Goal: Task Accomplishment & Management: Complete application form

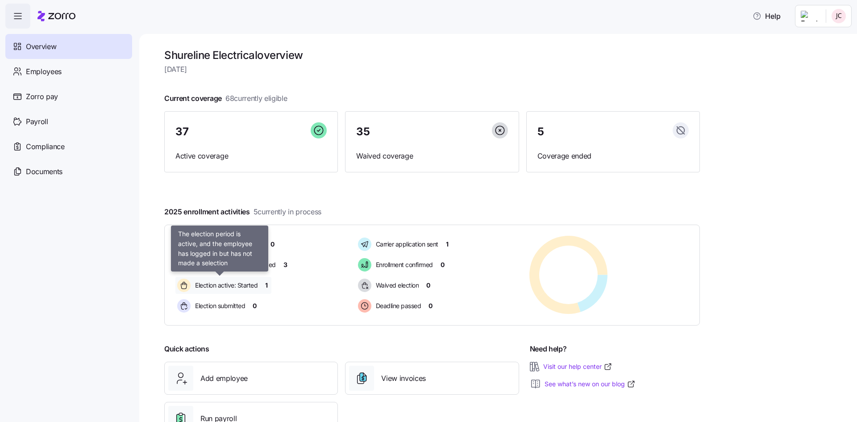
click at [207, 292] on div "Election active: Started" at bounding box center [219, 285] width 88 height 17
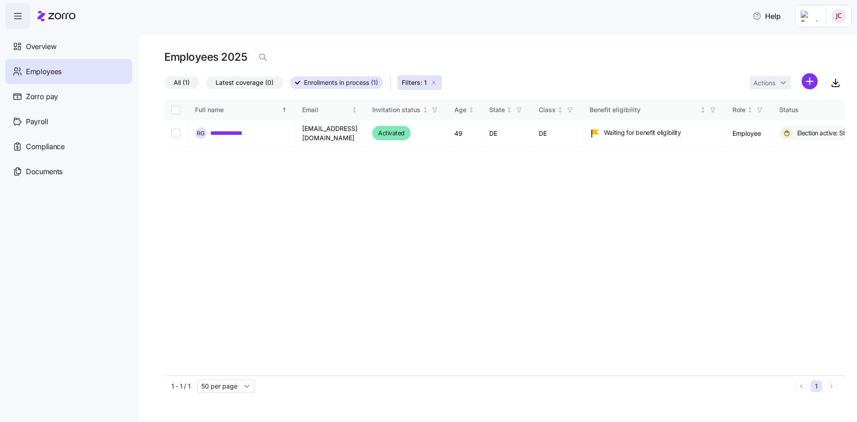
click at [42, 74] on span "Employees" at bounding box center [44, 71] width 36 height 11
click at [314, 85] on span "Enrollments in process (1)" at bounding box center [341, 83] width 74 height 12
click at [290, 85] on input "Enrollments in process (1)" at bounding box center [290, 85] width 0 height 0
click at [332, 83] on span "Enrollments in process (1)" at bounding box center [341, 83] width 74 height 12
click at [290, 85] on input "Enrollments in process (1)" at bounding box center [290, 85] width 0 height 0
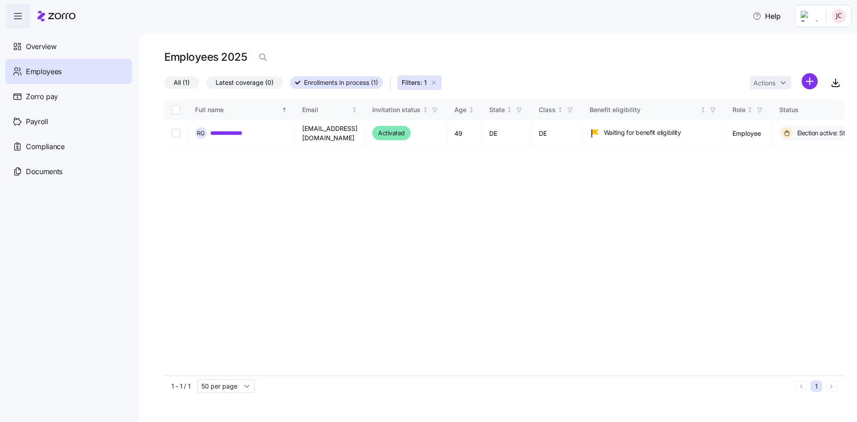
click at [51, 76] on span "Employees" at bounding box center [44, 71] width 36 height 11
click at [184, 87] on span "All (1)" at bounding box center [182, 83] width 16 height 12
click at [164, 85] on input "All (1)" at bounding box center [164, 85] width 0 height 0
click at [173, 82] on icon at bounding box center [171, 83] width 5 height 4
click at [164, 85] on input "All (1)" at bounding box center [164, 85] width 0 height 0
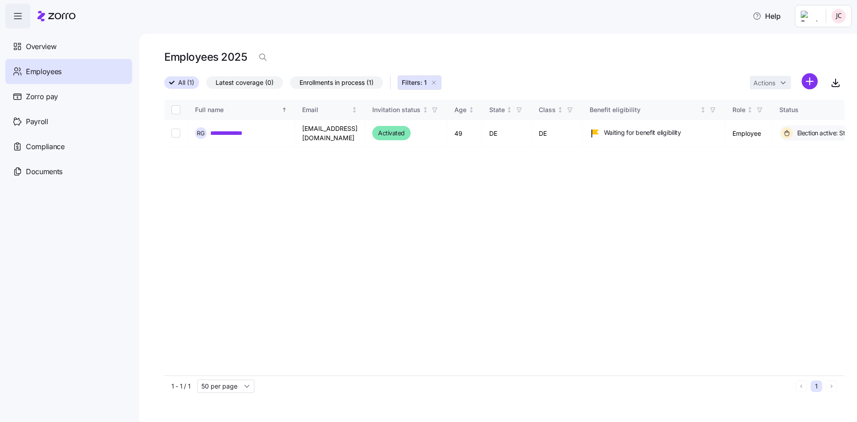
click at [171, 81] on icon at bounding box center [171, 82] width 5 height 5
click at [164, 85] on input "All (1)" at bounding box center [164, 85] width 0 height 0
click at [433, 83] on icon "button" at bounding box center [433, 82] width 7 height 7
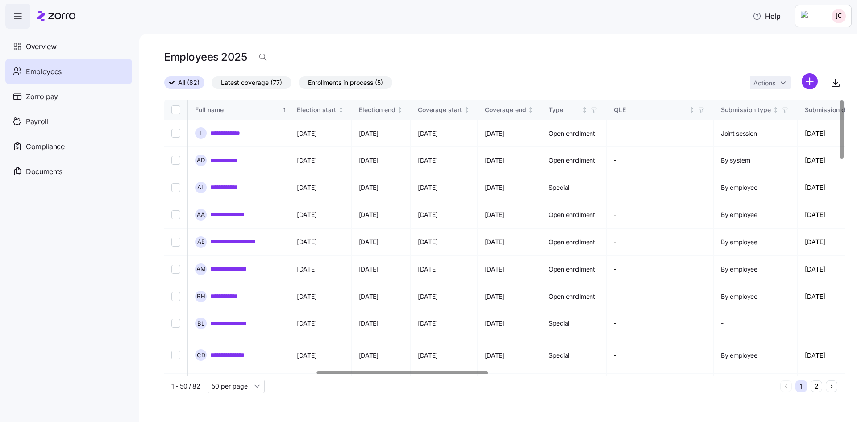
scroll to position [0, 628]
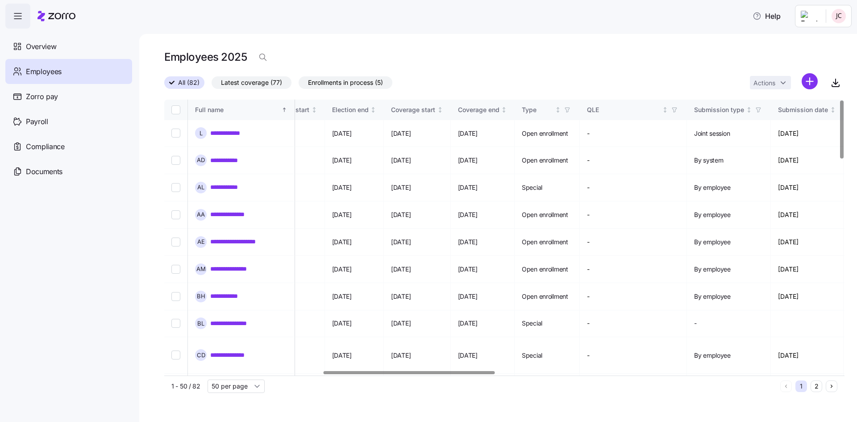
click at [472, 372] on div at bounding box center [409, 372] width 171 height 3
click at [443, 109] on icon "Not sorted" at bounding box center [440, 110] width 6 height 6
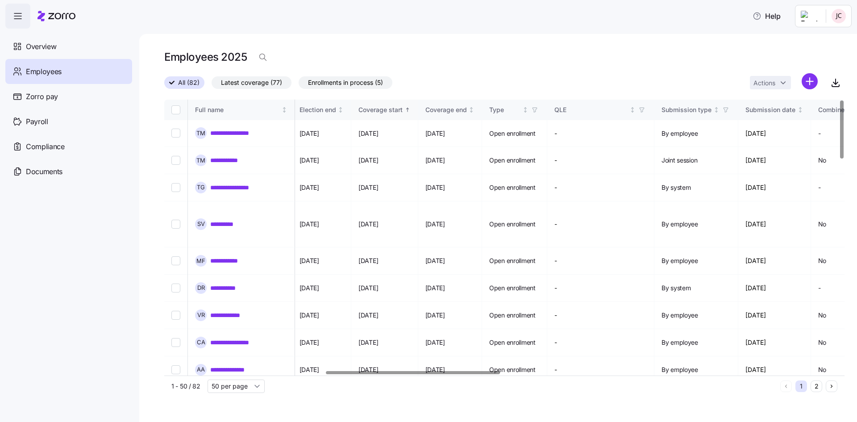
click at [411, 110] on icon "Sorted ascending" at bounding box center [408, 110] width 6 height 6
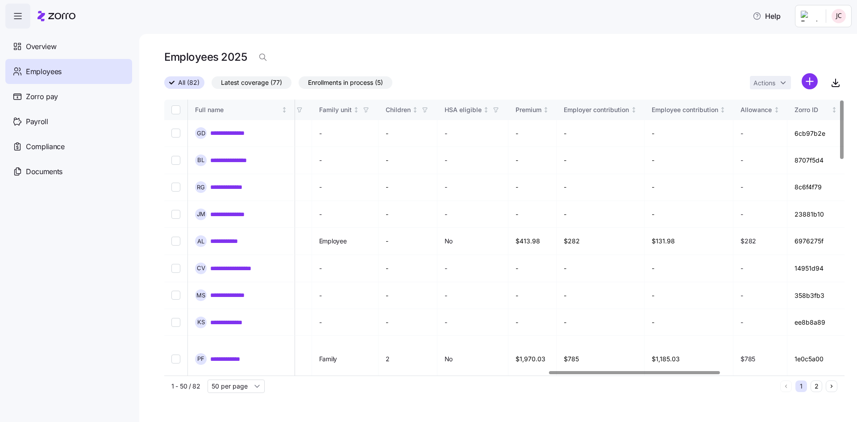
scroll to position [0, 328]
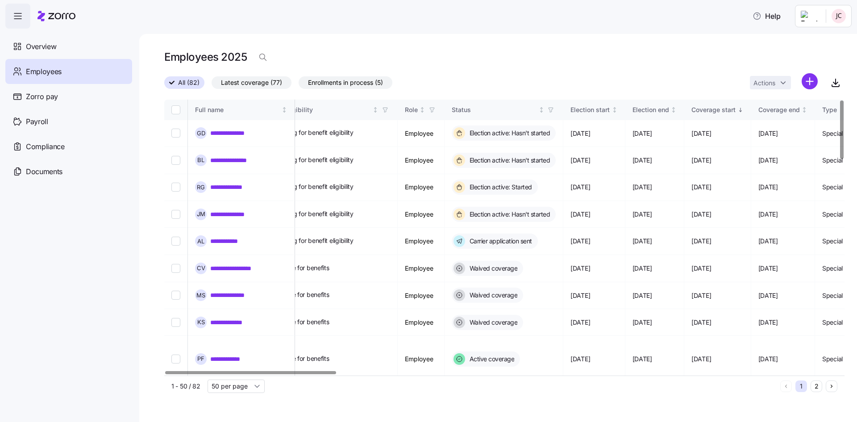
click at [164, 370] on div at bounding box center [501, 372] width 675 height 5
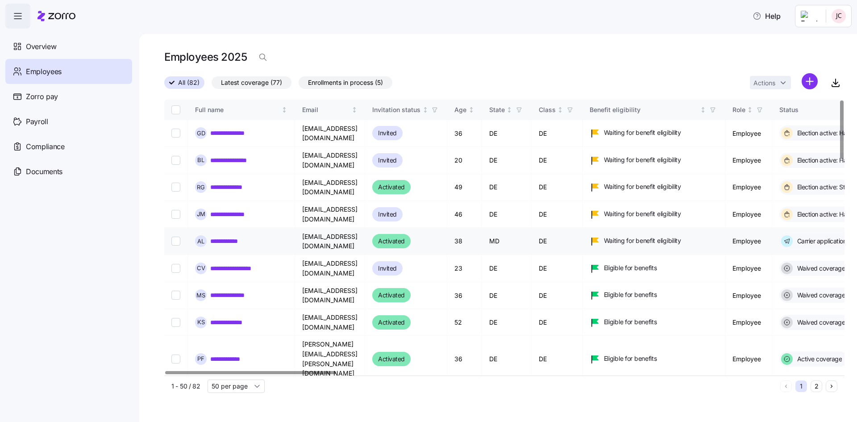
click at [225, 237] on link "**********" at bounding box center [229, 241] width 38 height 9
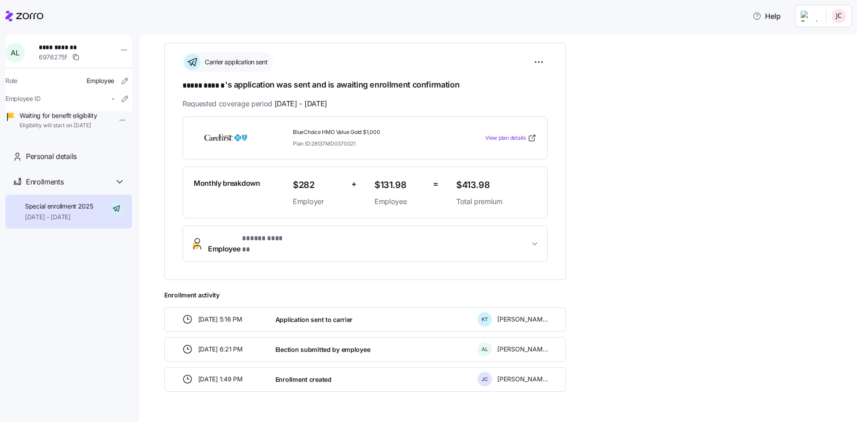
scroll to position [132, 0]
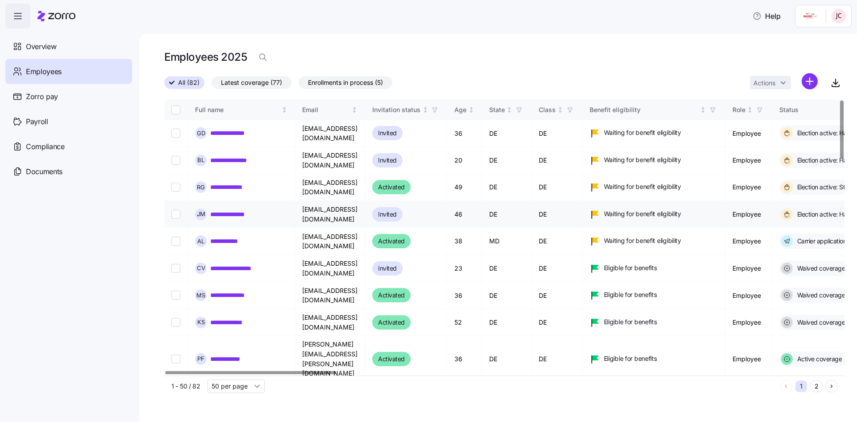
click at [239, 210] on link "**********" at bounding box center [238, 214] width 57 height 9
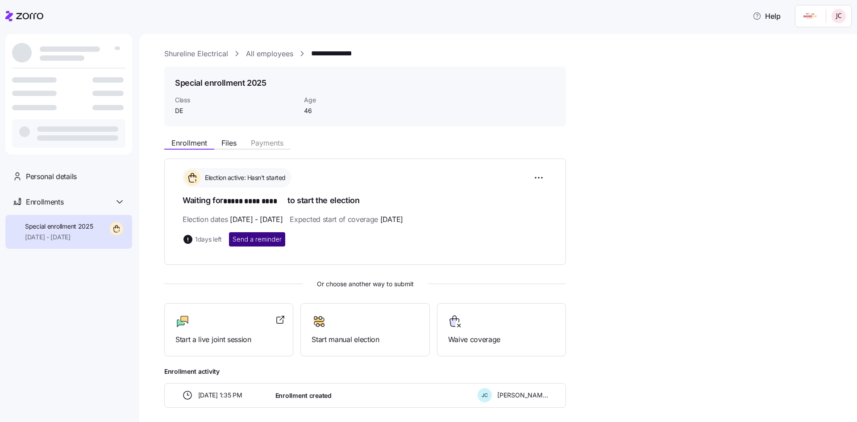
click at [251, 242] on span "Send a reminder" at bounding box center [257, 239] width 49 height 9
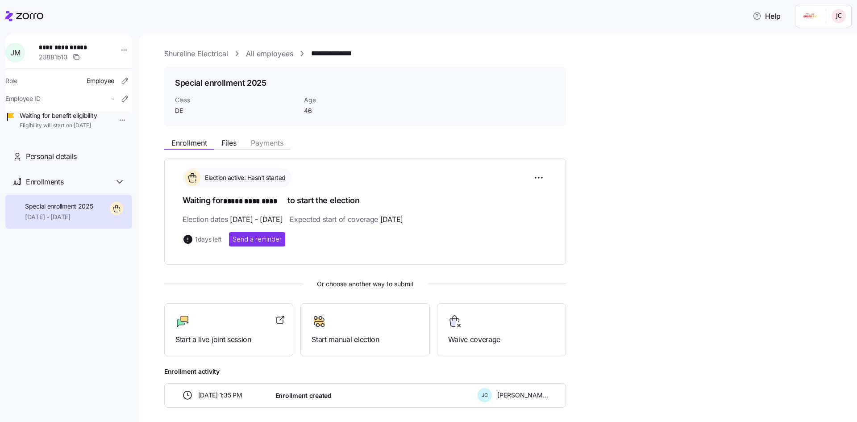
click at [11, 15] on icon at bounding box center [9, 16] width 8 height 10
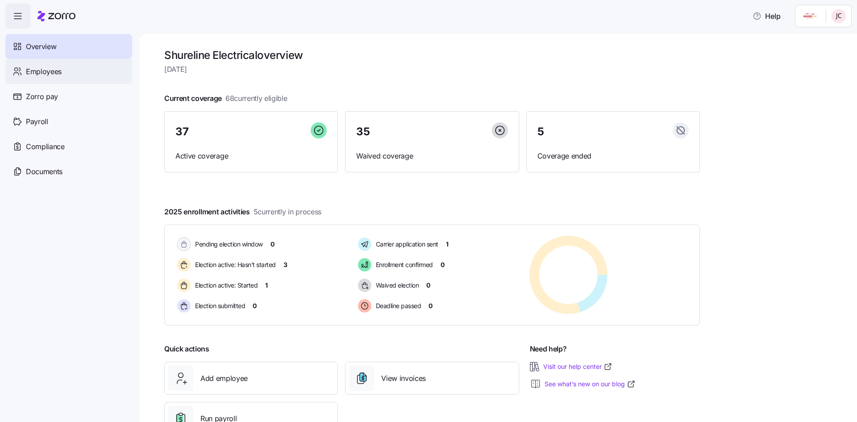
click at [52, 72] on span "Employees" at bounding box center [44, 71] width 36 height 11
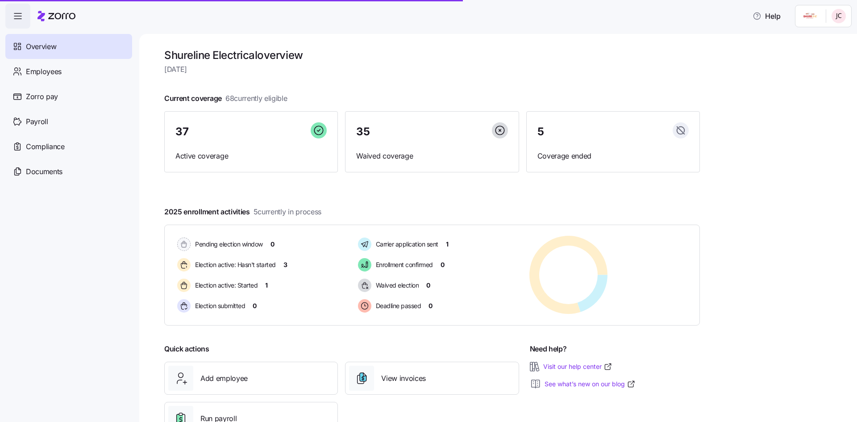
scroll to position [34, 0]
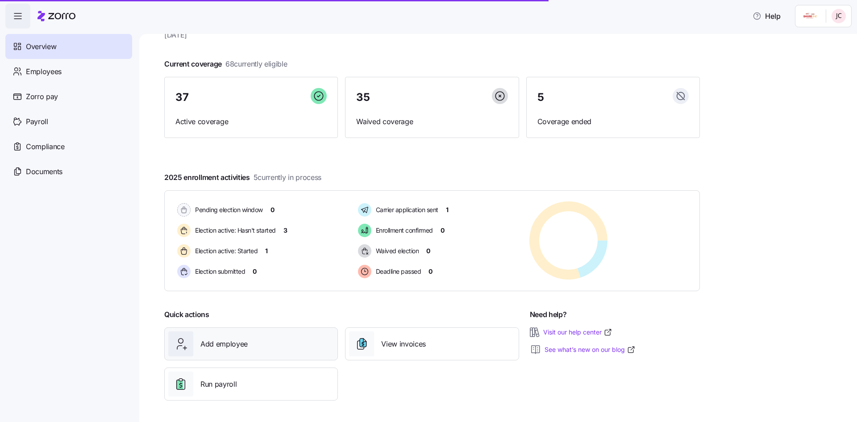
click at [254, 345] on div "Add employee" at bounding box center [251, 343] width 166 height 25
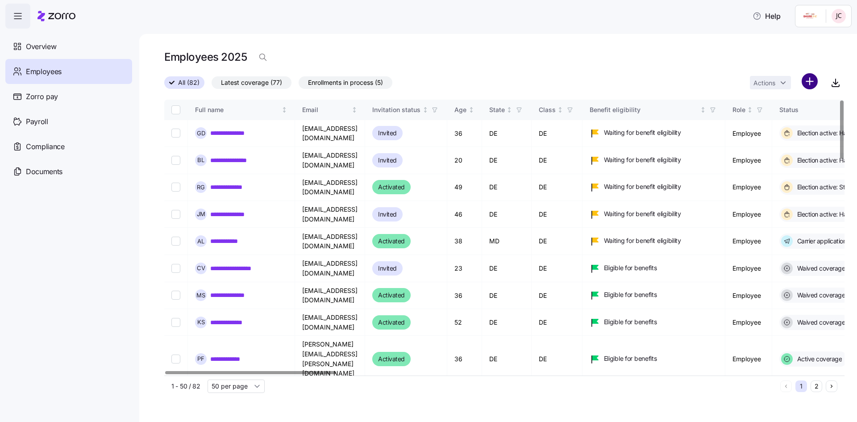
click at [808, 79] on html "**********" at bounding box center [428, 208] width 857 height 417
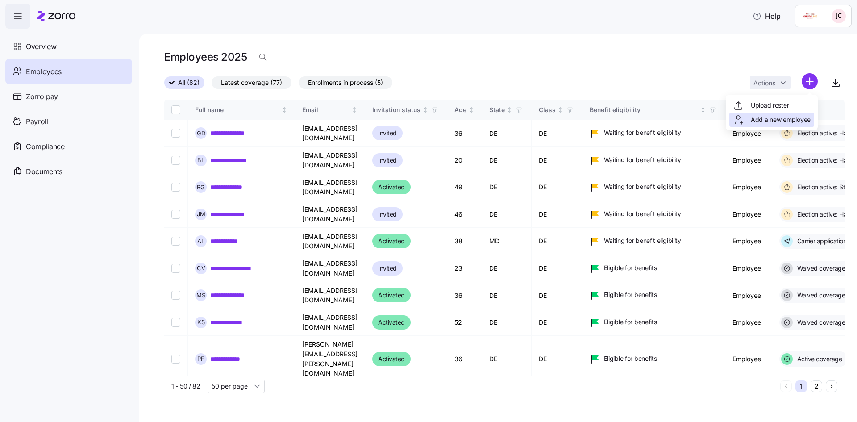
click at [775, 119] on span "Add a new employee" at bounding box center [781, 119] width 60 height 9
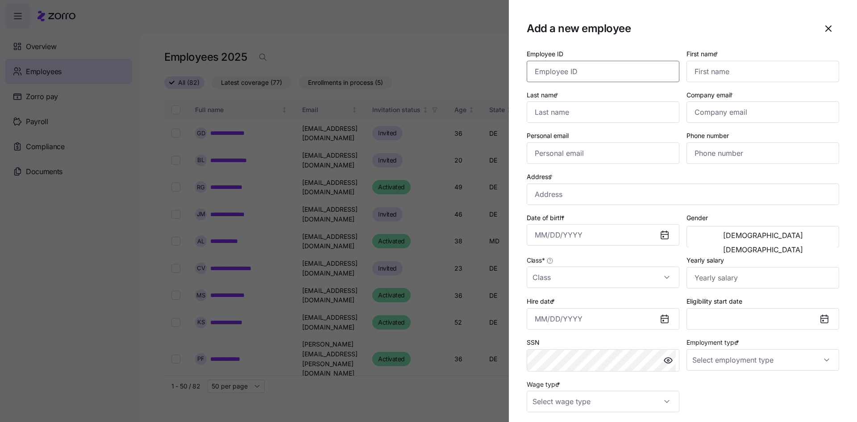
click at [582, 73] on input "Employee ID" at bounding box center [603, 71] width 153 height 21
type input "n"
type input "Noah"
type input "Chriscoe"
drag, startPoint x: 797, startPoint y: 114, endPoint x: 674, endPoint y: 124, distance: 123.2
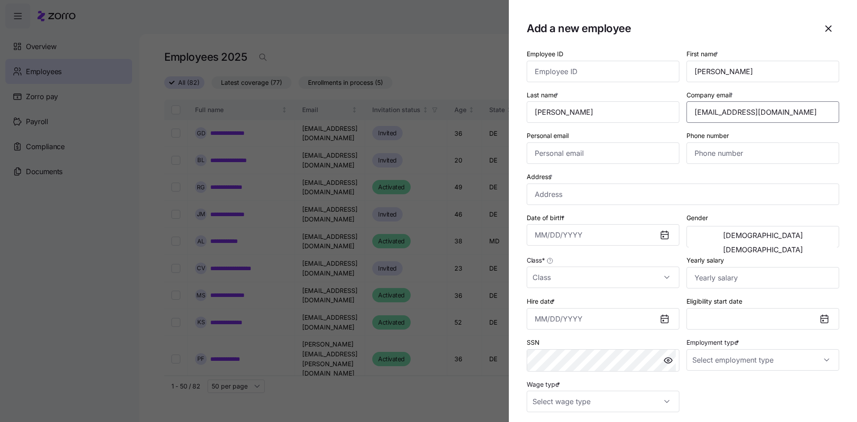
click at [674, 124] on div "Employee ID First name * Noah Last name * Chriscoe Company email * noah11chrisc…" at bounding box center [683, 230] width 320 height 371
type input "noah11chriscoe@gmail.com"
click at [607, 158] on input "Personal email" at bounding box center [603, 152] width 153 height 21
paste input "noah11chriscoe@gmail.com"
type input "noah11chriscoe@gmail.com"
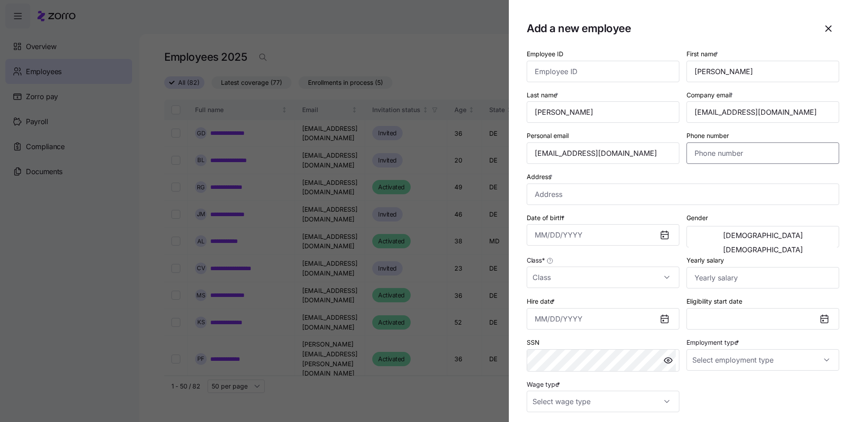
click at [710, 154] on input "Phone number" at bounding box center [763, 152] width 153 height 21
type input "(443) 743-0720"
click at [642, 196] on input "Address *" at bounding box center [683, 194] width 313 height 21
type input "440 Wilson Rd, Rising Sun, MD 21911, USA"
click at [537, 238] on input "Date of birth *" at bounding box center [603, 234] width 153 height 21
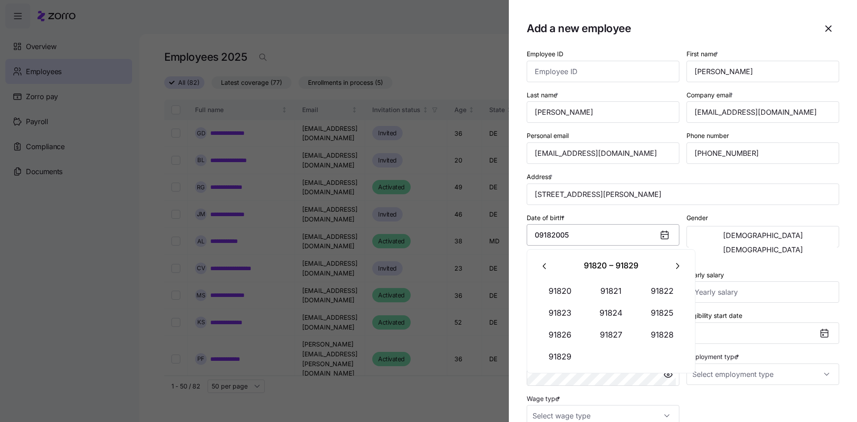
type input "January 1, 91820"
drag, startPoint x: 628, startPoint y: 235, endPoint x: 490, endPoint y: 238, distance: 138.5
click at [490, 417] on div "Add a new employee Employee ID First name * Noah Last name * Chriscoe Company e…" at bounding box center [428, 417] width 857 height 0
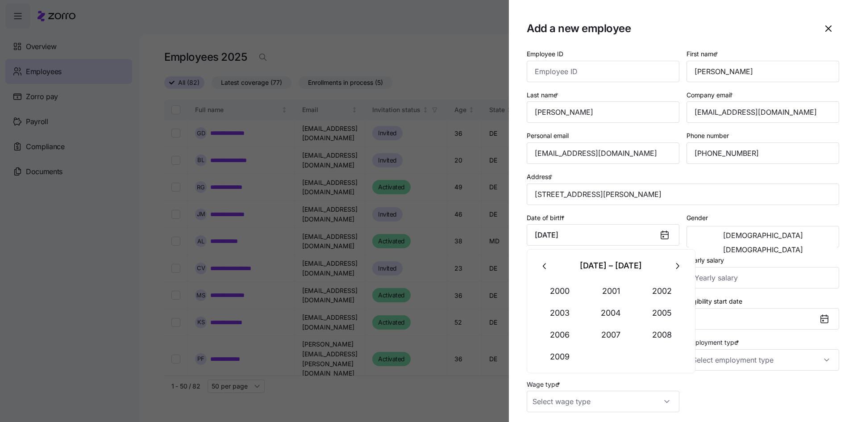
type input "September 18, 2005"
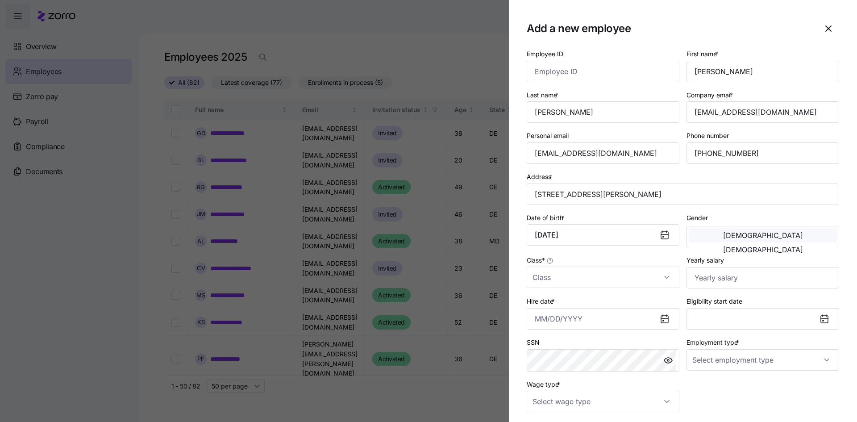
click at [723, 238] on span "Male" at bounding box center [763, 235] width 80 height 7
click at [609, 277] on input "Class *" at bounding box center [603, 277] width 153 height 21
click at [548, 319] on div "MD" at bounding box center [601, 323] width 142 height 19
type input "MD"
click at [698, 278] on input "Yearly salary" at bounding box center [763, 277] width 153 height 21
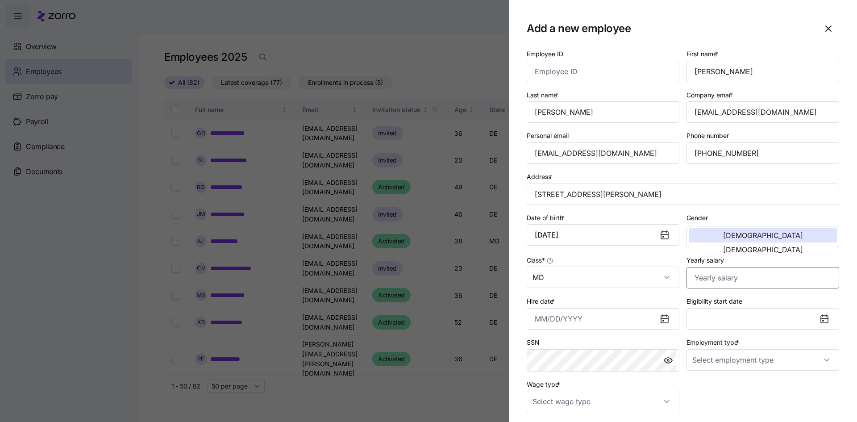
click at [718, 278] on input "Yearly salary" at bounding box center [763, 277] width 153 height 21
type input "$41,600"
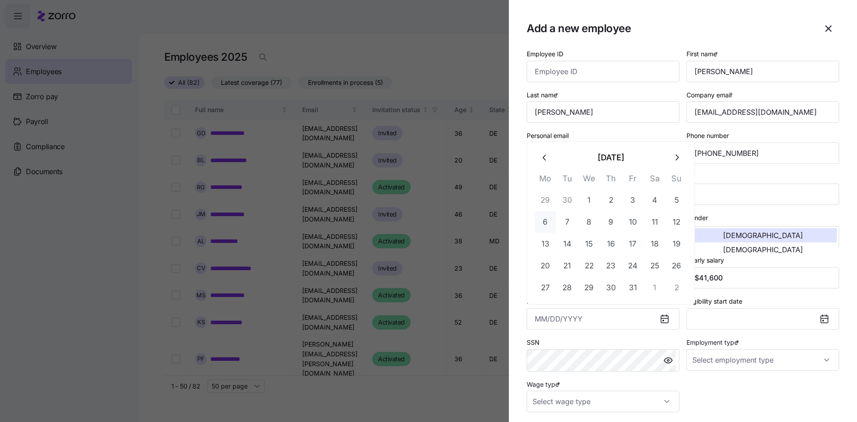
click at [551, 222] on button "6" at bounding box center [545, 221] width 21 height 21
type input "October 6, 2025"
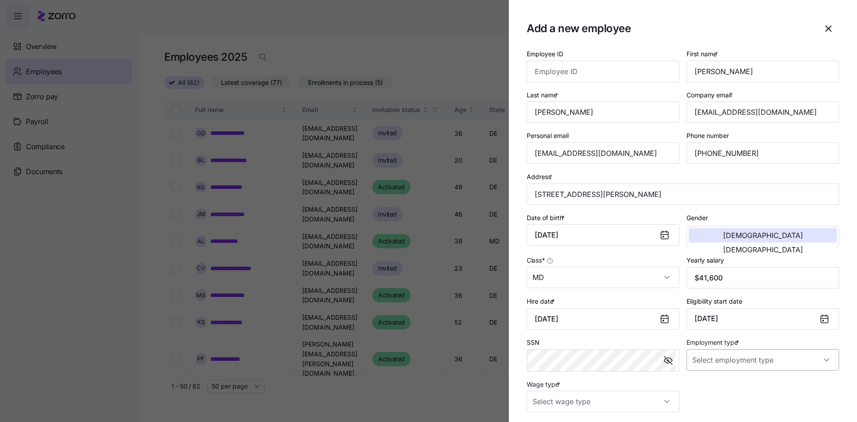
click at [728, 361] on input "Employment type *" at bounding box center [763, 359] width 153 height 21
click at [712, 387] on span "Full Time" at bounding box center [707, 387] width 26 height 10
type input "Full Time"
click at [607, 406] on input "Wage type *" at bounding box center [603, 401] width 153 height 21
click at [558, 378] on div "Hourly" at bounding box center [601, 374] width 142 height 19
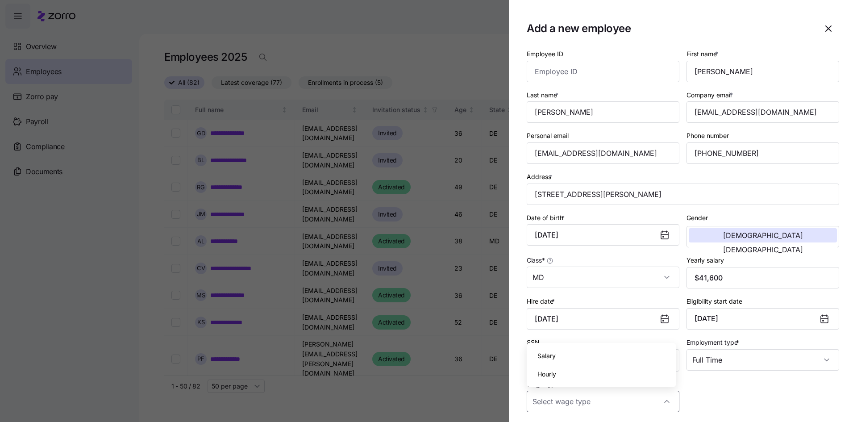
type input "Hourly"
click at [699, 394] on div "Employee ID First name * Noah Last name * Chriscoe Company email * noah11chrisc…" at bounding box center [683, 230] width 320 height 371
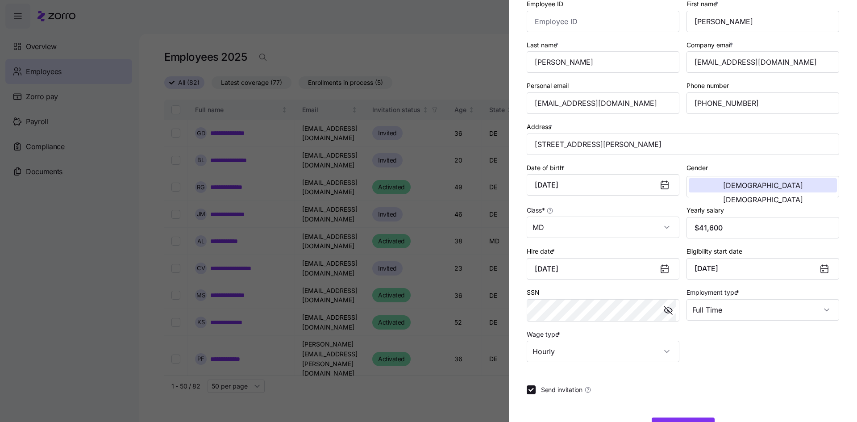
scroll to position [81, 0]
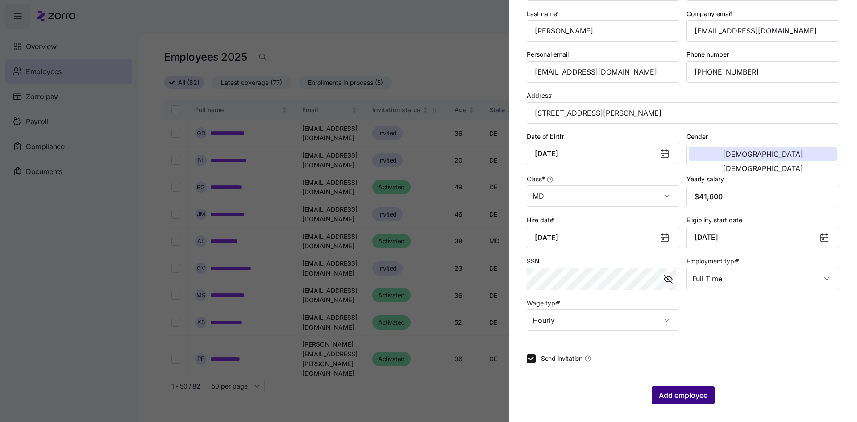
click at [675, 395] on span "Add employee" at bounding box center [683, 395] width 49 height 11
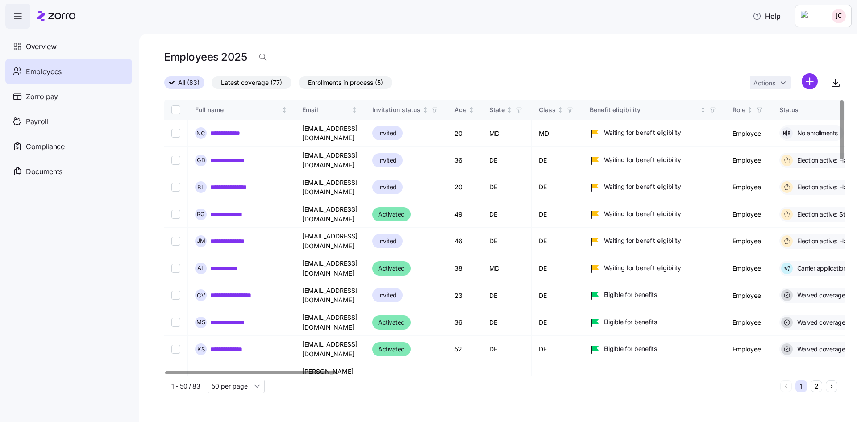
click at [841, 20] on html "**********" at bounding box center [428, 208] width 857 height 417
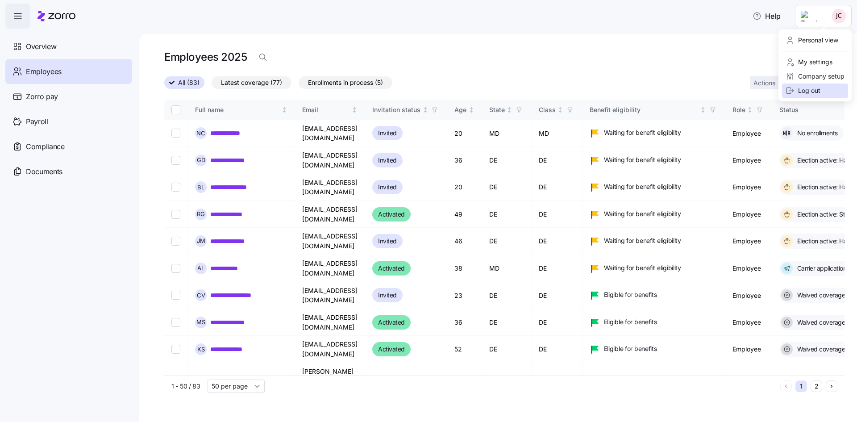
click at [800, 92] on div "Log out" at bounding box center [803, 91] width 35 height 10
